Goal: Find specific page/section: Find specific page/section

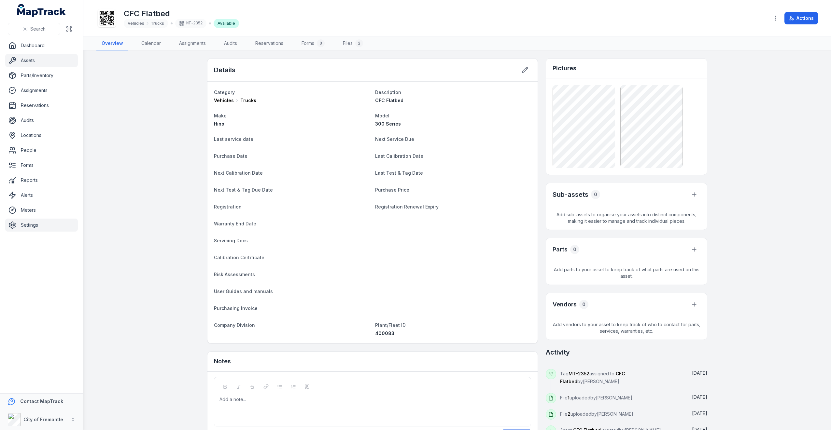
click at [47, 228] on link "Settings" at bounding box center [41, 225] width 73 height 13
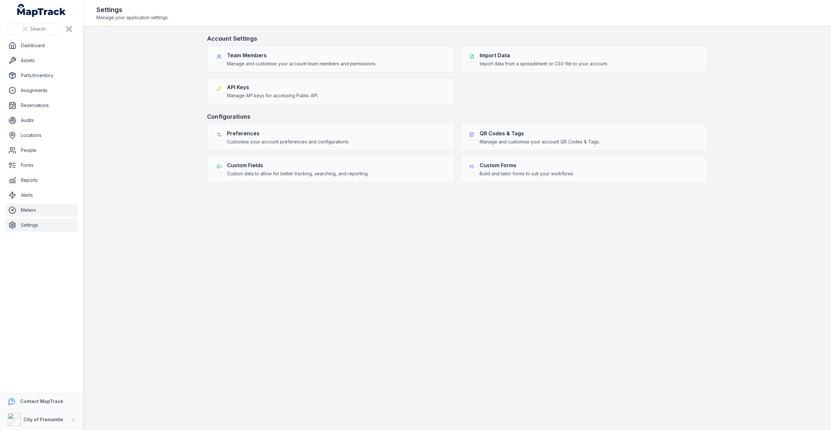
click at [28, 208] on link "Meters" at bounding box center [41, 210] width 73 height 13
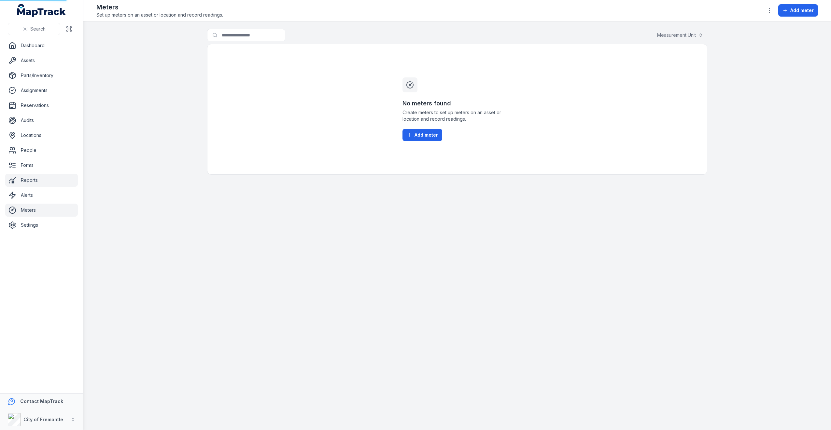
click at [33, 186] on link "Reports" at bounding box center [41, 180] width 73 height 13
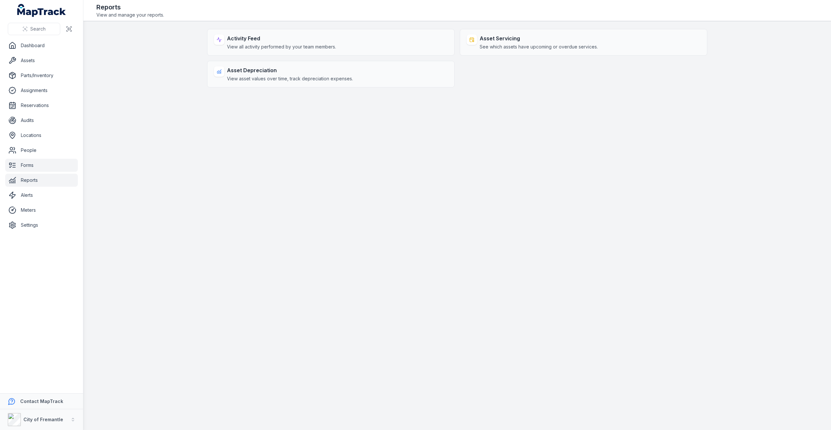
click at [35, 167] on link "Forms" at bounding box center [41, 165] width 73 height 13
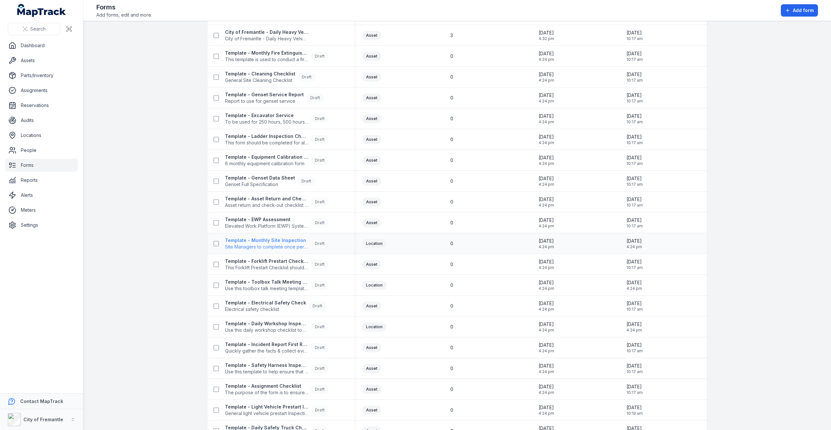
scroll to position [157, 0]
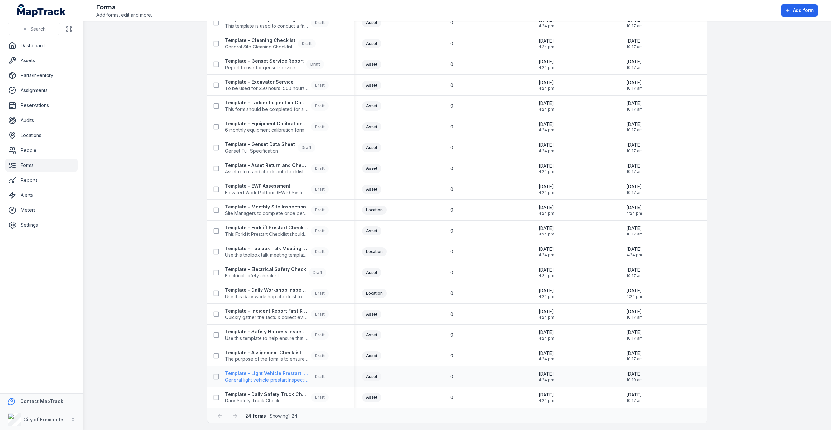
click at [259, 371] on strong "Template - Light Vehicle Prestart Inspection" at bounding box center [266, 374] width 83 height 7
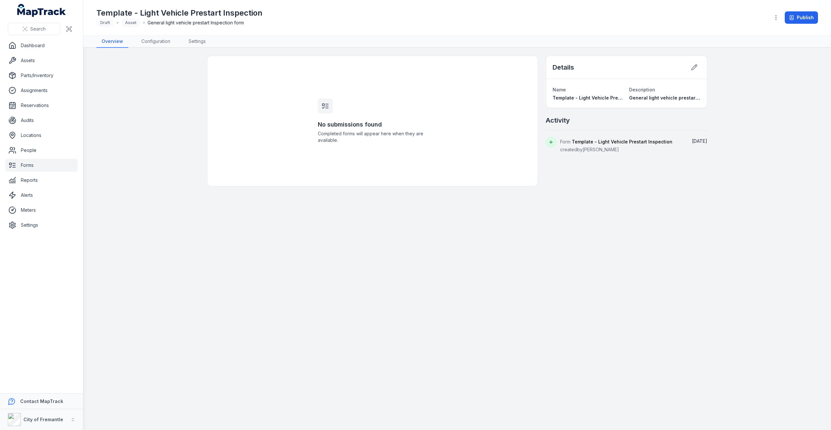
click at [611, 143] on span "Template - Light Vehicle Prestart Inspection" at bounding box center [622, 142] width 101 height 6
click at [612, 142] on span "Template - Light Vehicle Prestart Inspection" at bounding box center [622, 142] width 101 height 6
click at [611, 142] on span "Template - Light Vehicle Prestart Inspection" at bounding box center [622, 142] width 101 height 6
drag, startPoint x: 611, startPoint y: 142, endPoint x: 592, endPoint y: 143, distance: 18.9
click at [592, 143] on span "Template - Light Vehicle Prestart Inspection" at bounding box center [622, 142] width 101 height 6
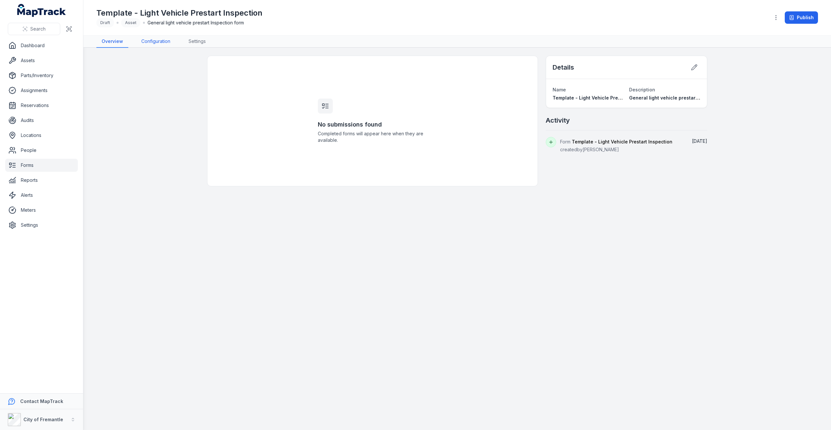
click at [163, 44] on link "Configuration" at bounding box center [155, 41] width 39 height 12
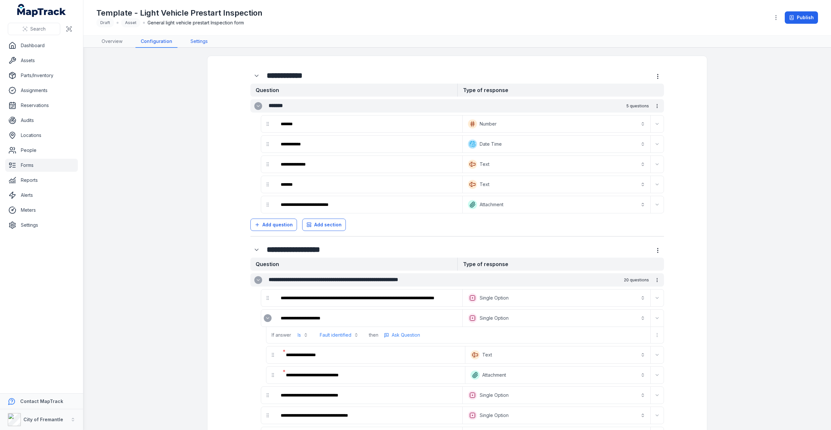
click at [197, 46] on link "Settings" at bounding box center [199, 41] width 28 height 12
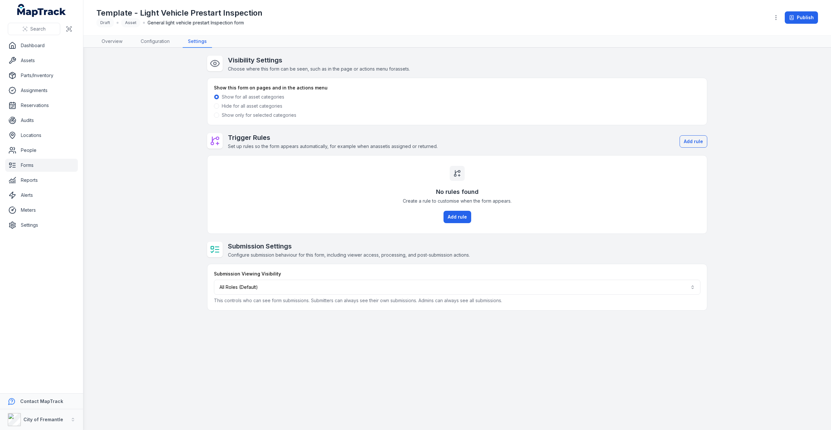
click at [35, 164] on link "Forms" at bounding box center [41, 165] width 73 height 13
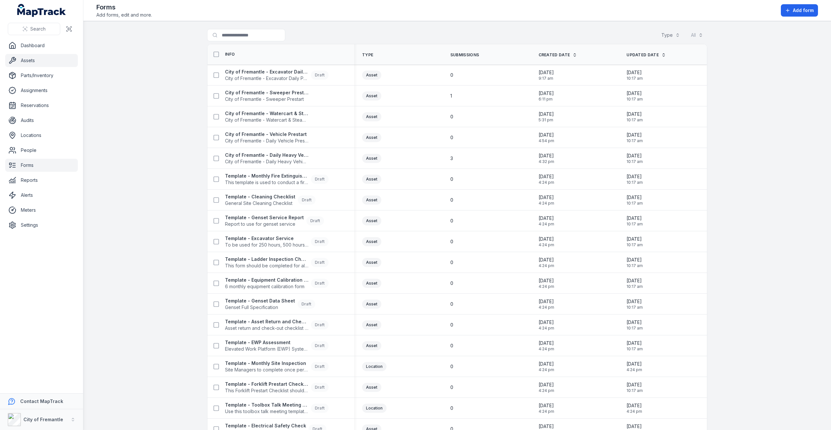
click at [47, 62] on link "Assets" at bounding box center [41, 60] width 73 height 13
click at [41, 61] on link "Assets" at bounding box center [41, 60] width 73 height 13
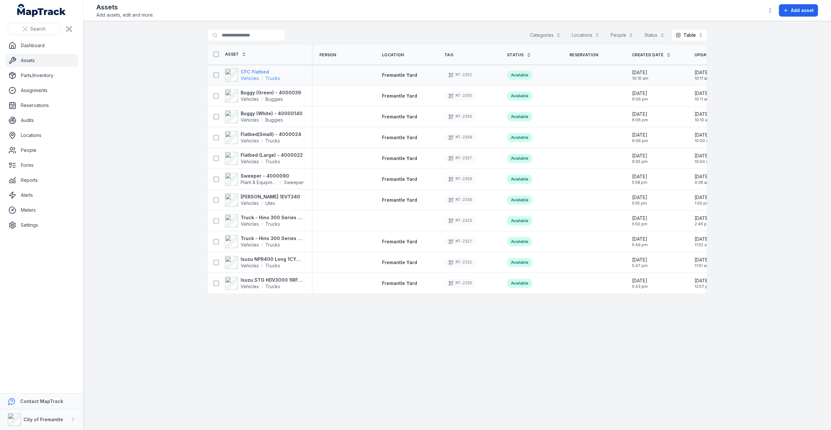
click at [264, 75] on div "Vehicles Trucks" at bounding box center [260, 78] width 39 height 7
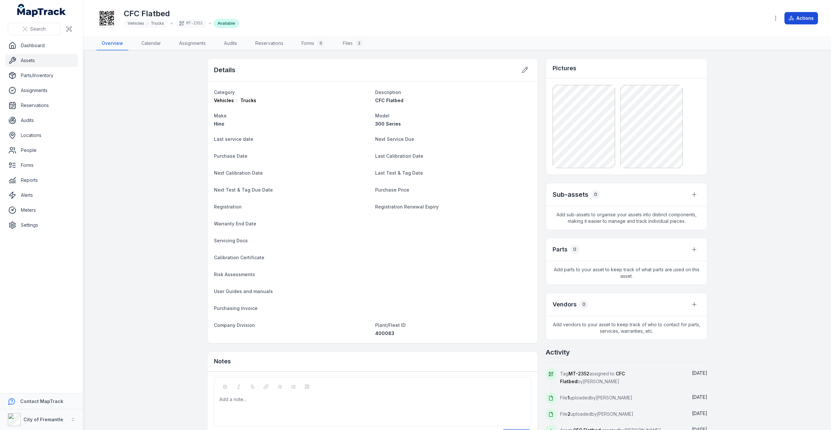
click at [794, 20] on icon at bounding box center [791, 18] width 5 height 5
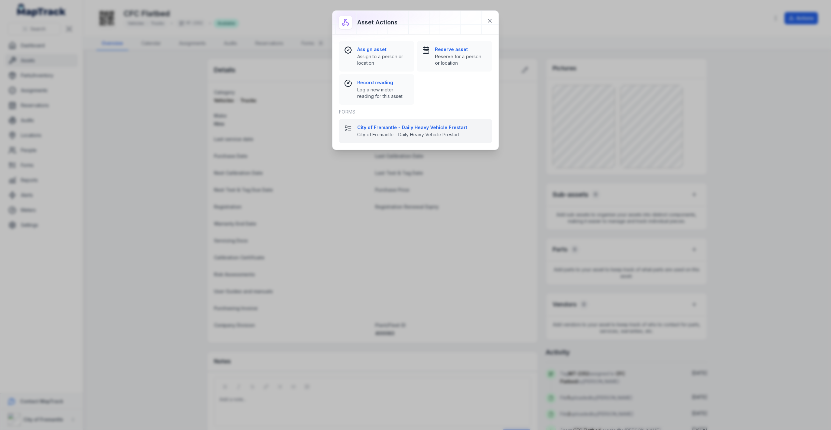
click at [394, 130] on div "City of Fremantle - Daily Heavy Vehicle Prestart City of Fremantle - Daily Heav…" at bounding box center [422, 131] width 130 height 14
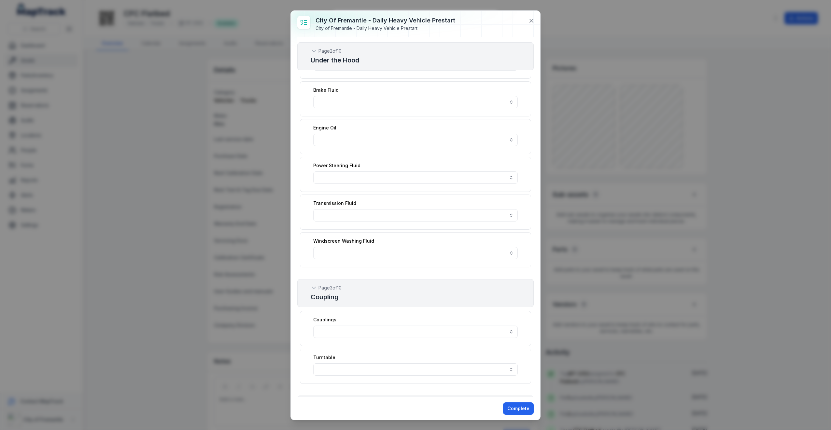
scroll to position [174, 0]
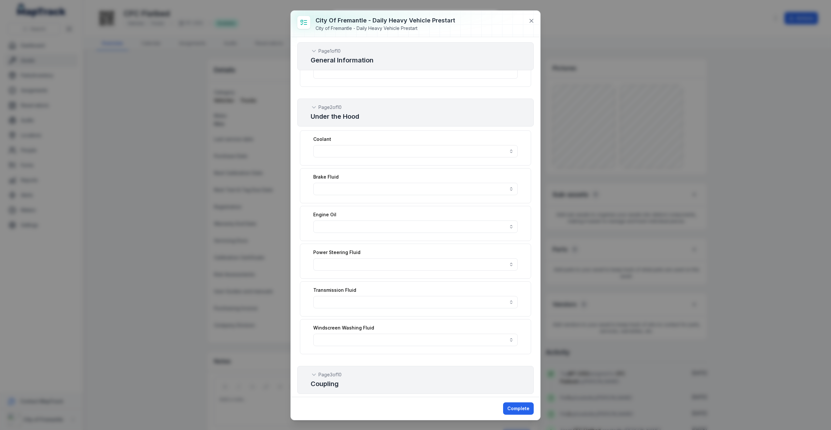
click at [353, 142] on div "Coolant" at bounding box center [415, 148] width 231 height 35
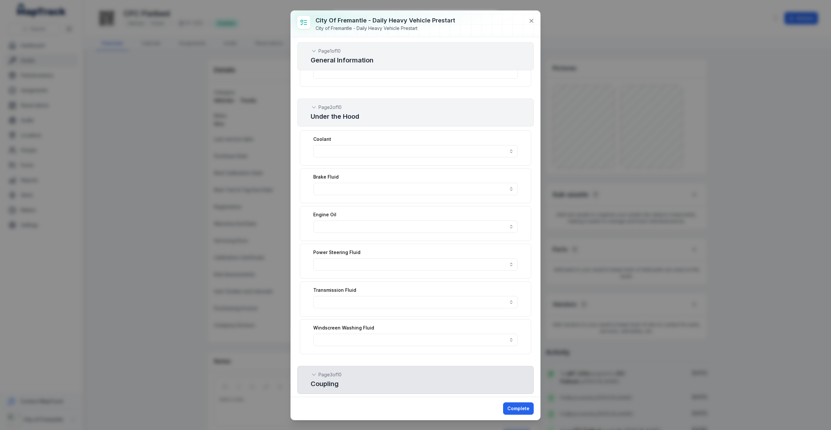
scroll to position [347, 0]
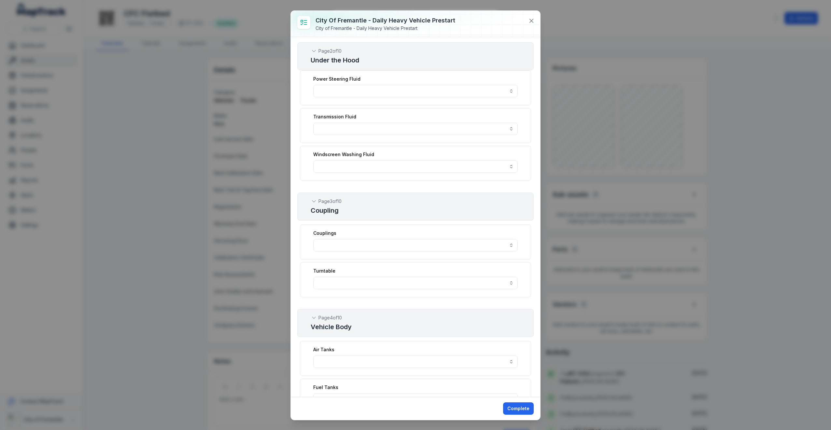
click at [352, 230] on div "Couplings" at bounding box center [415, 233] width 204 height 7
click at [359, 239] on button "button" at bounding box center [415, 245] width 204 height 12
click at [360, 239] on button "button" at bounding box center [415, 245] width 204 height 12
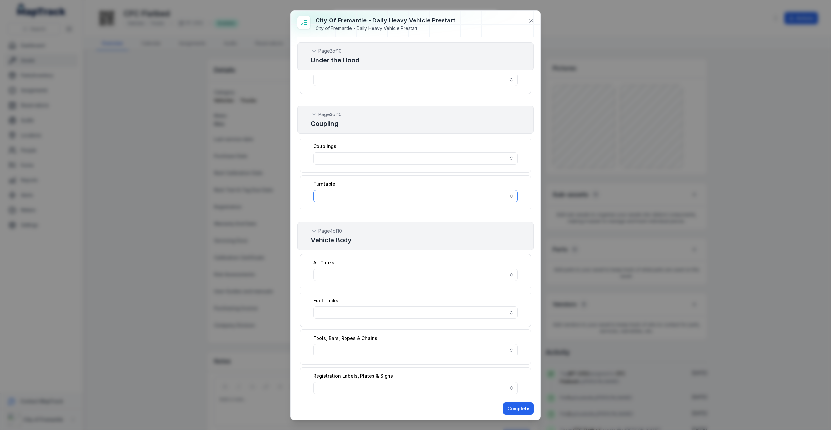
click at [354, 190] on button "button" at bounding box center [415, 196] width 204 height 12
click at [353, 195] on button "button" at bounding box center [415, 196] width 204 height 12
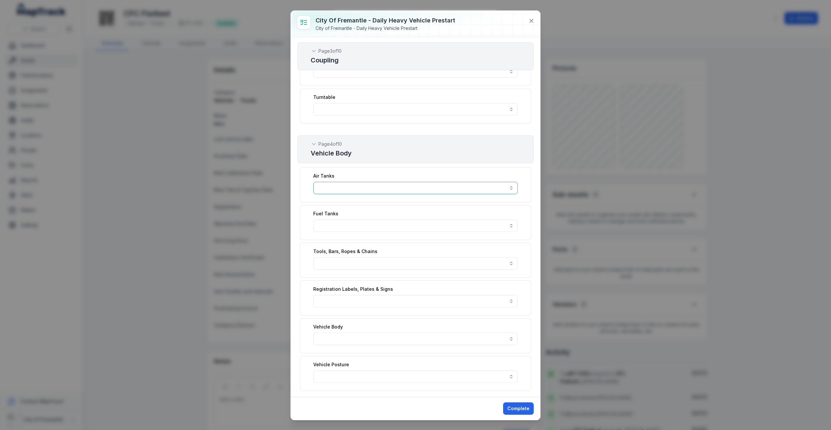
click at [351, 182] on button "button" at bounding box center [415, 188] width 204 height 12
click at [355, 220] on button "button" at bounding box center [415, 226] width 204 height 12
click at [360, 250] on div "Tools, Bars, Ropes & Chains" at bounding box center [415, 260] width 231 height 35
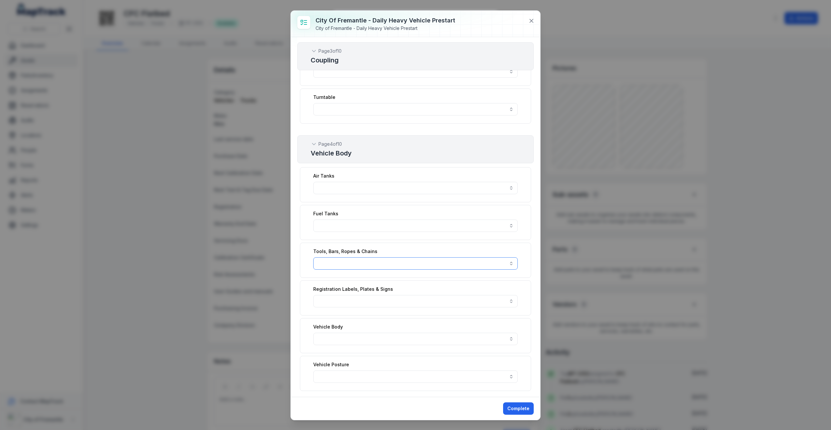
click at [360, 258] on button "button" at bounding box center [415, 264] width 204 height 12
click at [361, 258] on button "button" at bounding box center [415, 264] width 204 height 12
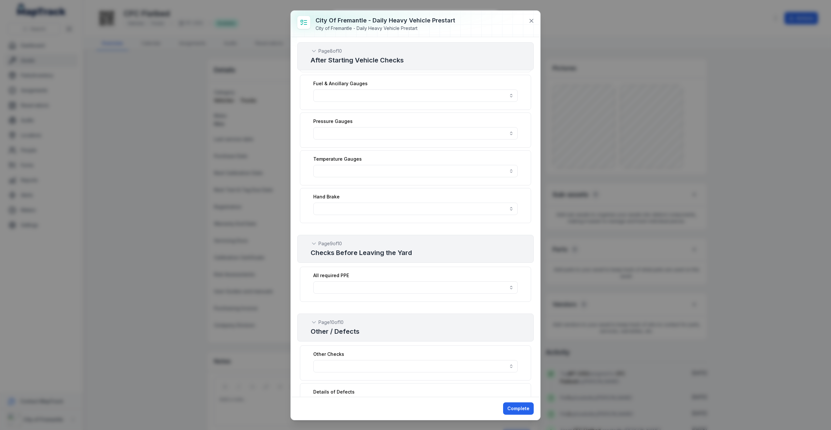
scroll to position [1587, 0]
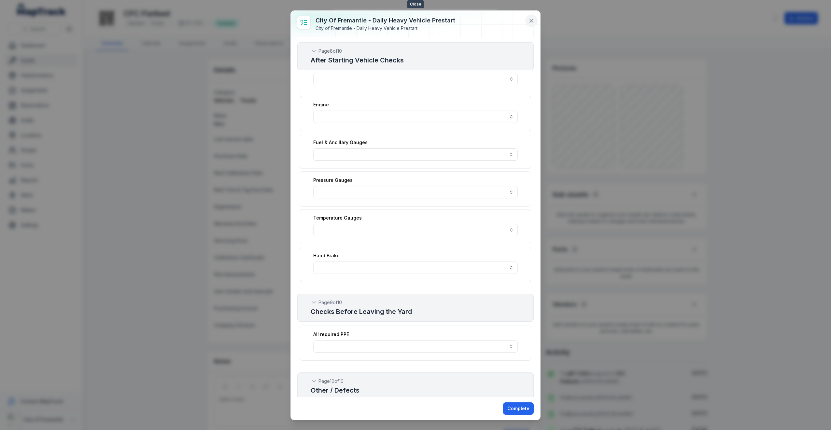
click at [532, 19] on icon at bounding box center [531, 21] width 7 height 7
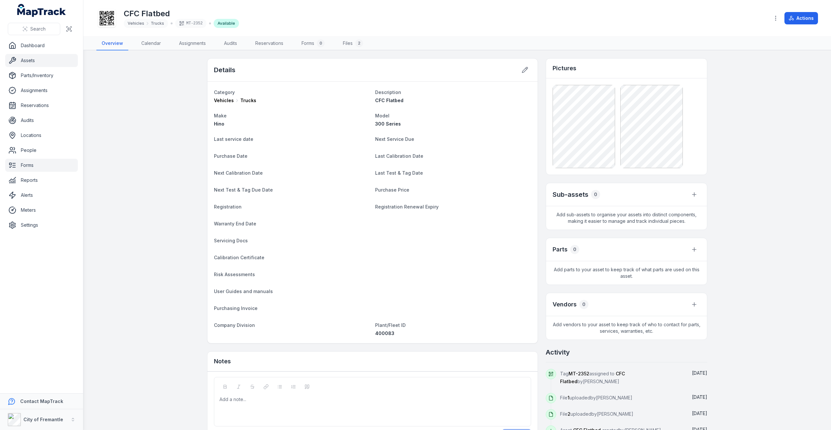
click at [29, 168] on link "Forms" at bounding box center [41, 165] width 73 height 13
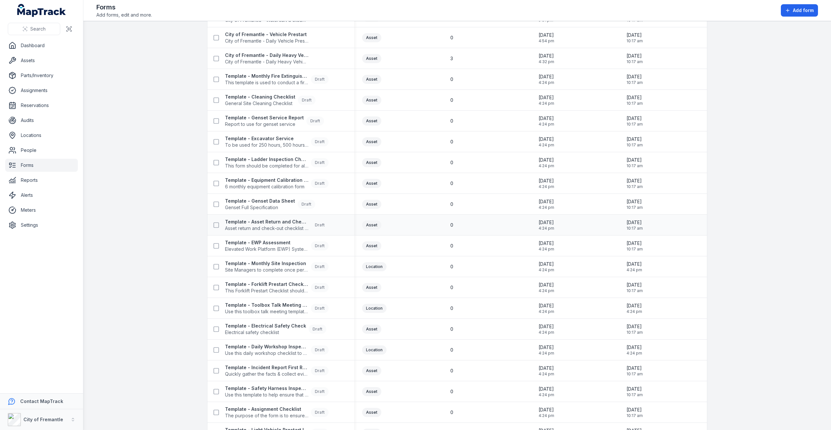
scroll to position [157, 0]
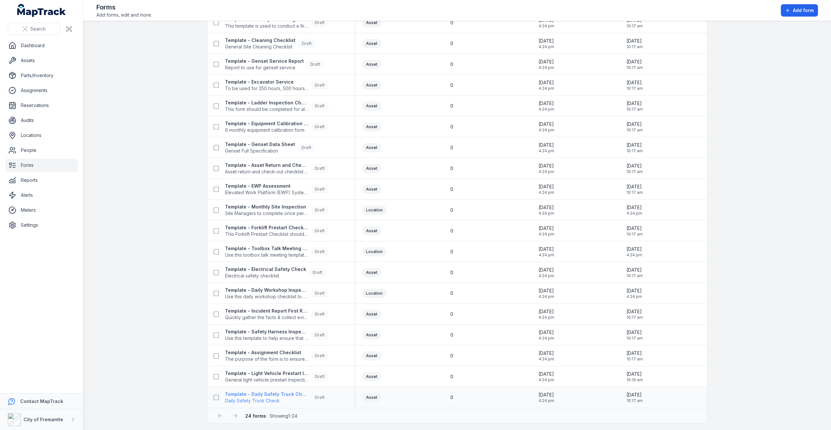
click at [262, 394] on strong "Template - Daily Safety Truck Check" at bounding box center [266, 394] width 83 height 7
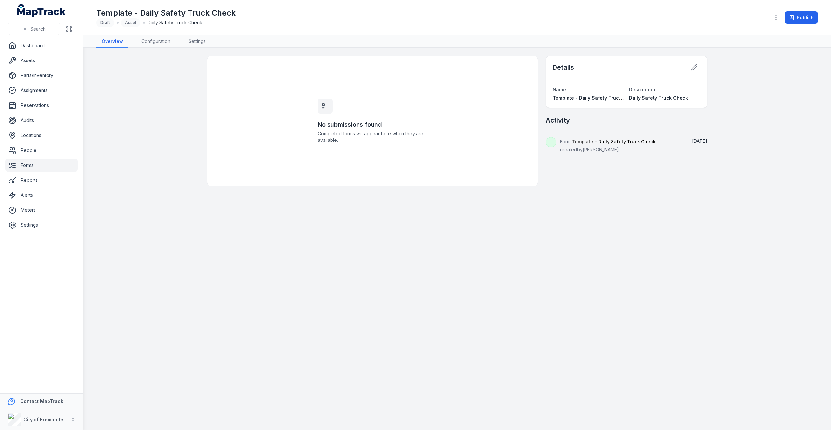
click at [35, 166] on link "Forms" at bounding box center [41, 165] width 73 height 13
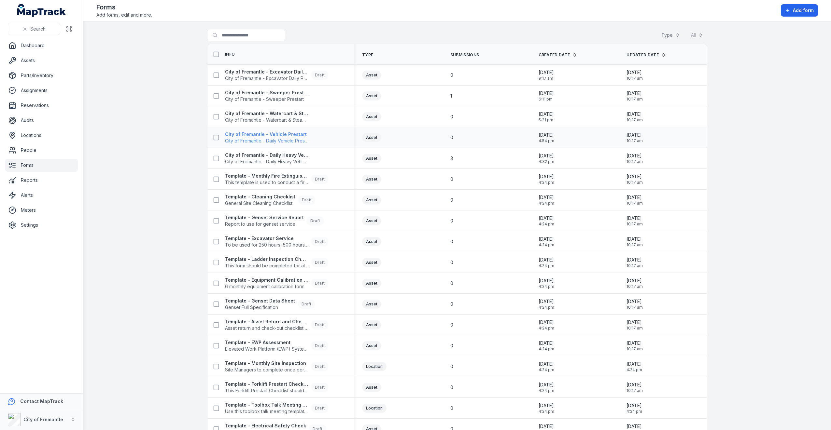
click at [267, 135] on strong "City of Fremantle - Vehicle Prestart" at bounding box center [266, 134] width 83 height 7
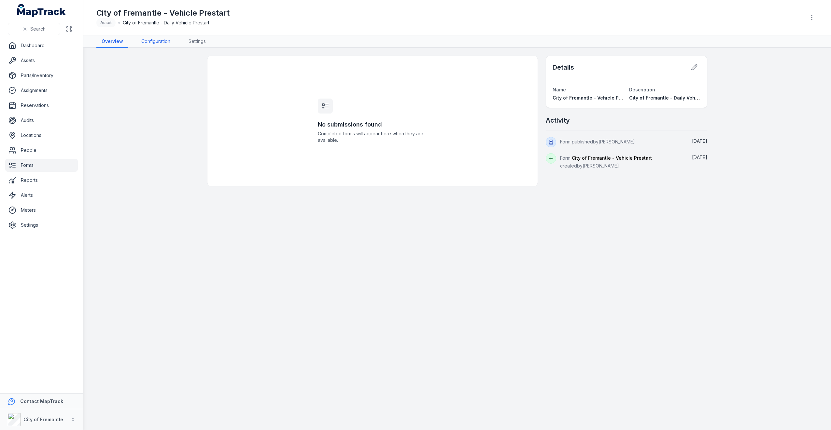
click at [160, 41] on link "Configuration" at bounding box center [155, 41] width 39 height 12
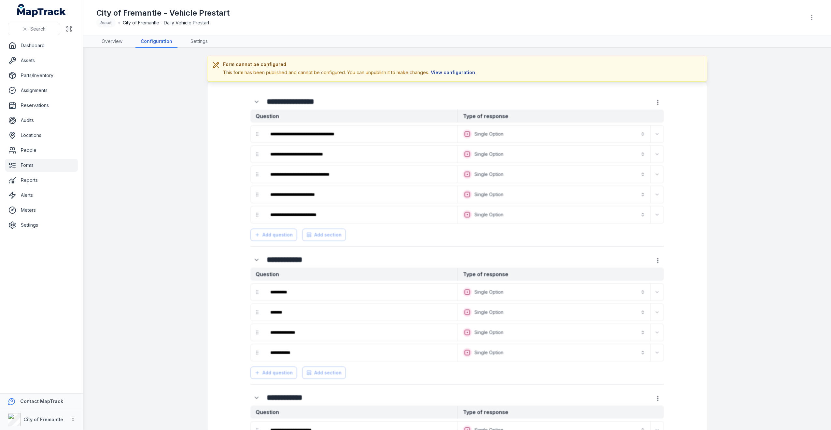
click at [441, 72] on button "View configuration" at bounding box center [453, 72] width 48 height 7
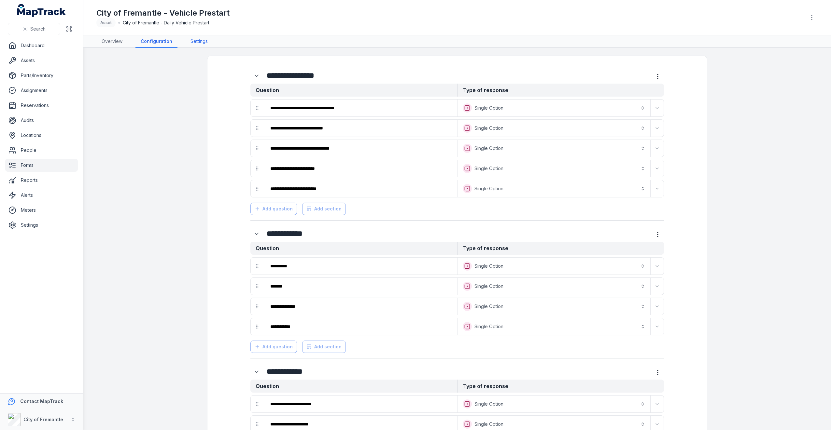
click at [190, 44] on link "Settings" at bounding box center [199, 41] width 28 height 12
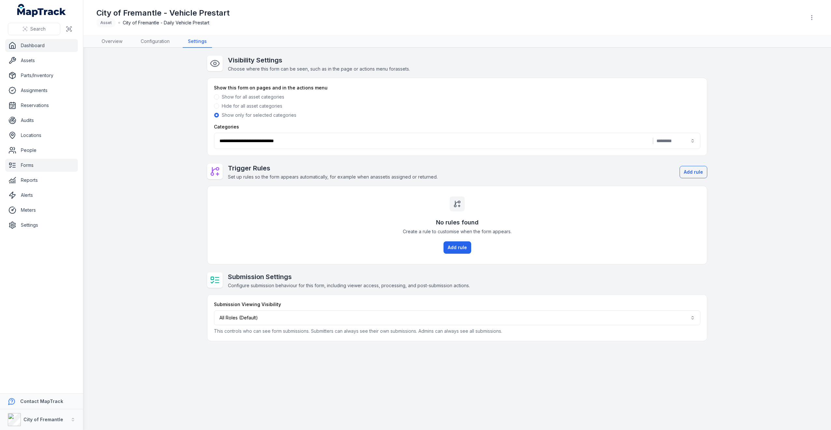
click at [29, 48] on link "Dashboard" at bounding box center [41, 45] width 73 height 13
